Goal: Book appointment/travel/reservation

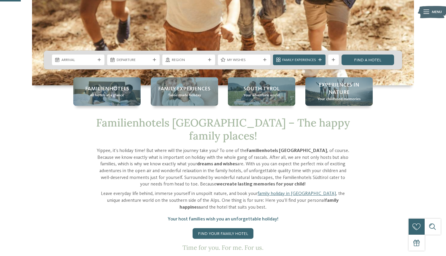
scroll to position [106, 0]
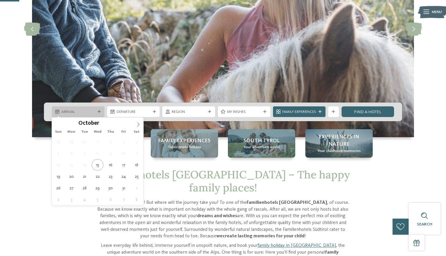
click at [89, 113] on span "Arrival" at bounding box center [78, 112] width 34 height 5
click at [137, 124] on icon at bounding box center [138, 125] width 4 height 4
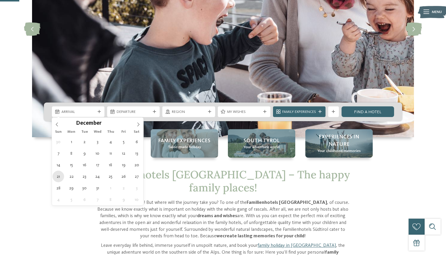
type div "21.12.2025"
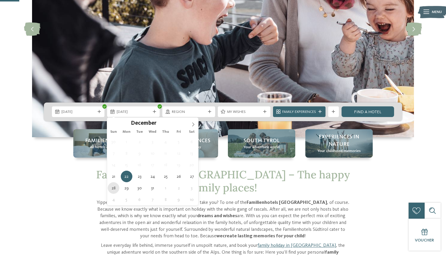
type div "28.12.2025"
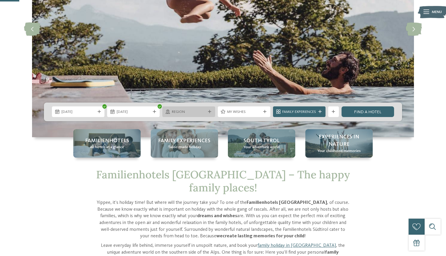
click at [196, 112] on span "Region" at bounding box center [189, 112] width 34 height 5
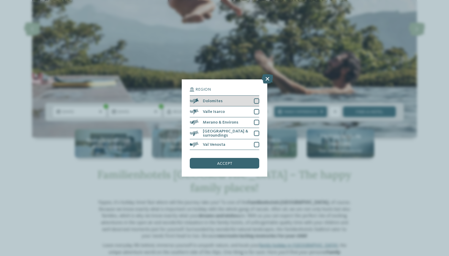
click at [256, 99] on div at bounding box center [256, 101] width 5 height 5
click at [243, 158] on div "accept" at bounding box center [224, 163] width 69 height 11
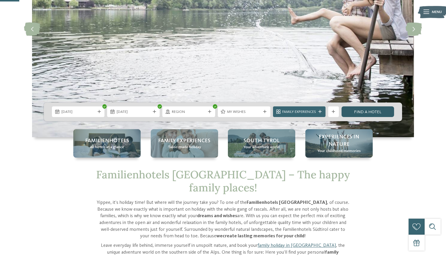
click at [368, 110] on link "Find a hotel" at bounding box center [368, 112] width 53 height 11
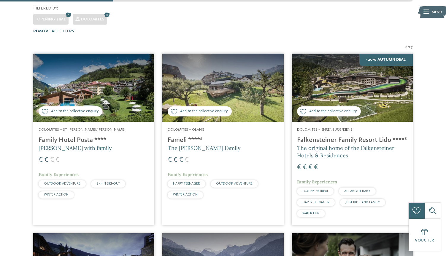
scroll to position [146, 0]
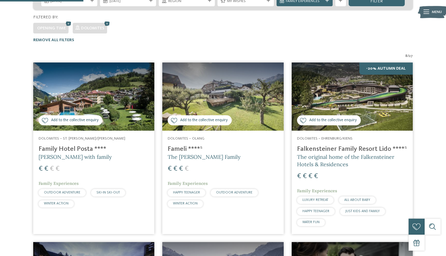
click at [337, 83] on img at bounding box center [352, 97] width 121 height 68
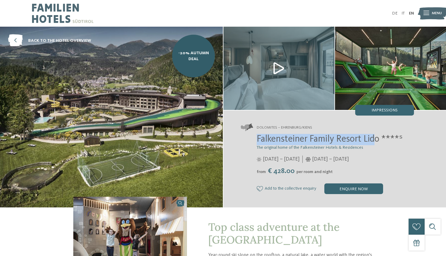
drag, startPoint x: 257, startPoint y: 140, endPoint x: 379, endPoint y: 142, distance: 122.3
click at [379, 142] on span "Falkensteiner Family Resort Lido ****ˢ" at bounding box center [330, 139] width 146 height 9
copy span "[GEOGRAPHIC_DATA] Lid"
